Goal: Task Accomplishment & Management: Use online tool/utility

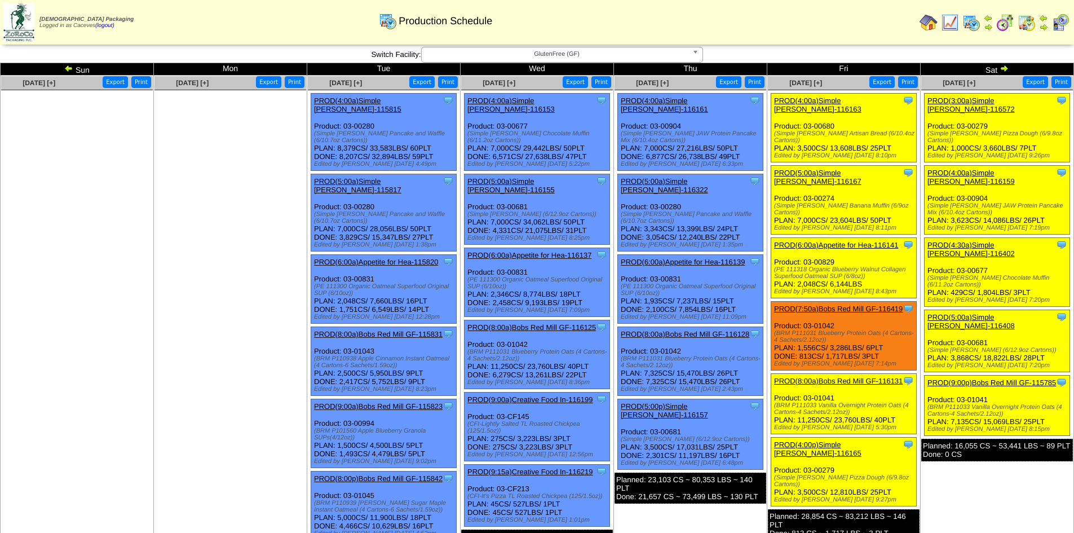
click at [1005, 68] on img at bounding box center [1004, 68] width 9 height 9
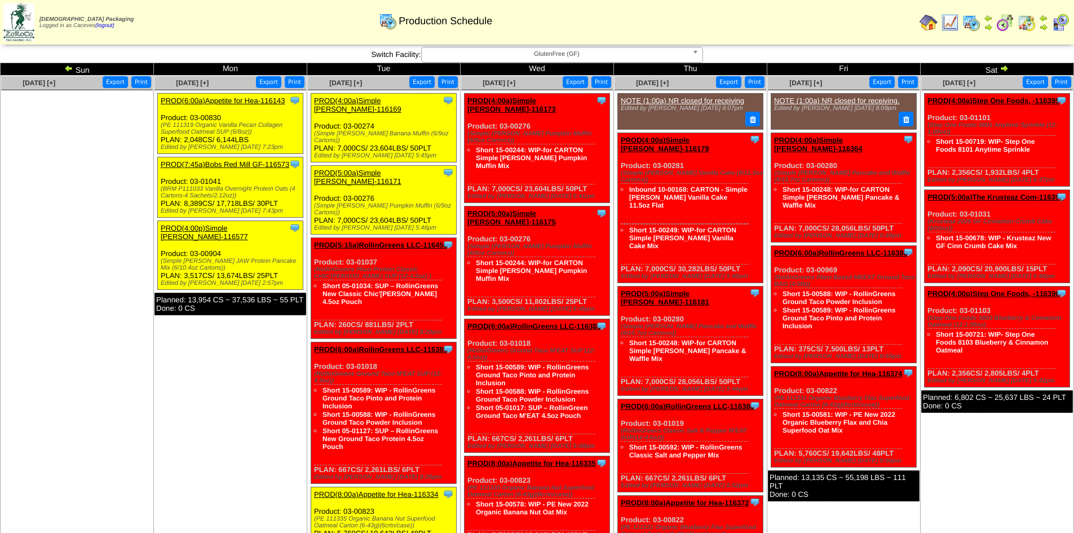
click at [258, 162] on link "PROD(7:45a)Bobs Red Mill GF-116573" at bounding box center [225, 164] width 129 height 8
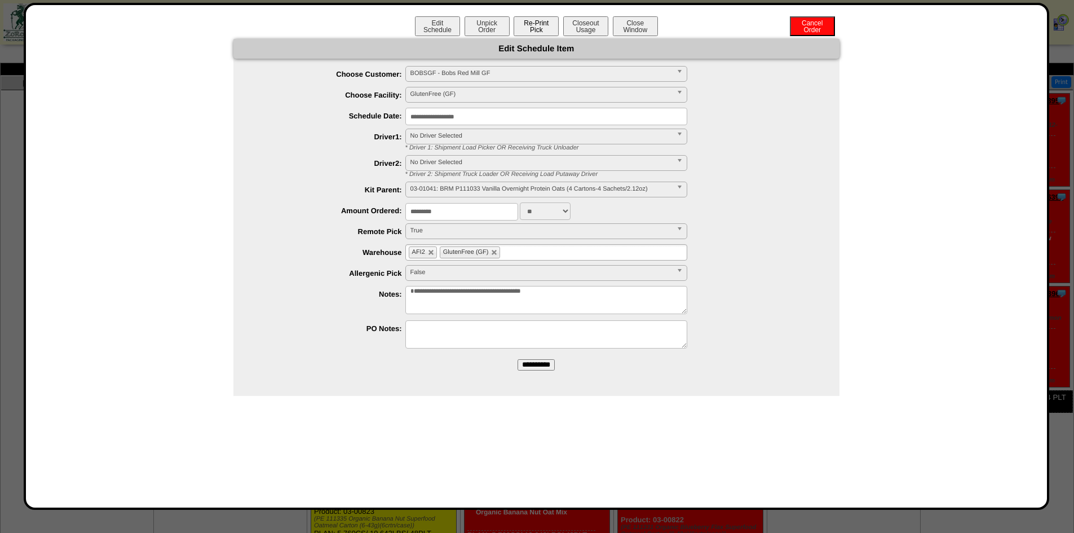
click at [526, 33] on button "Re-Print Pick" at bounding box center [536, 26] width 45 height 20
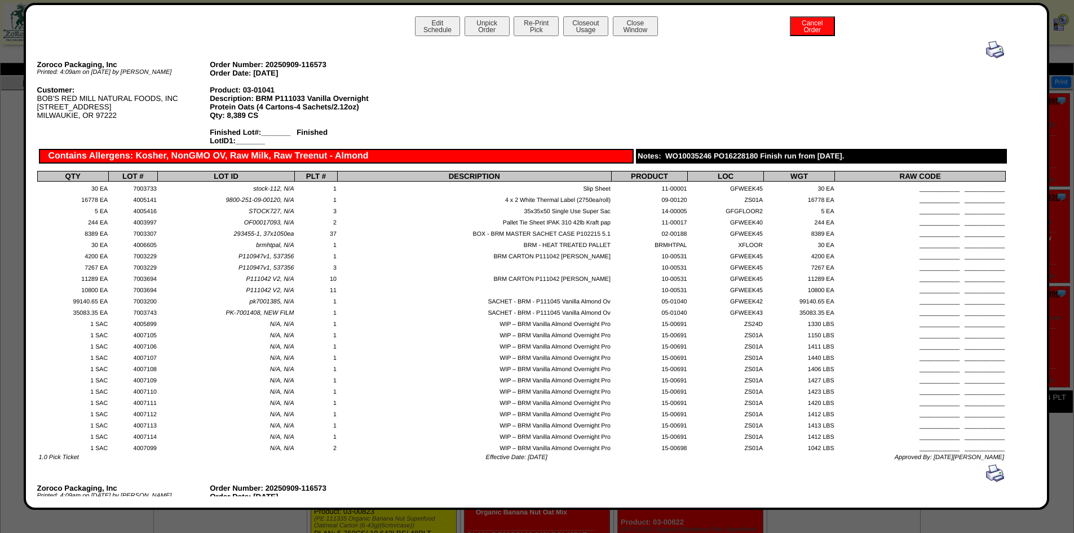
click at [988, 56] on img at bounding box center [995, 50] width 18 height 18
